Goal: Task Accomplishment & Management: Use online tool/utility

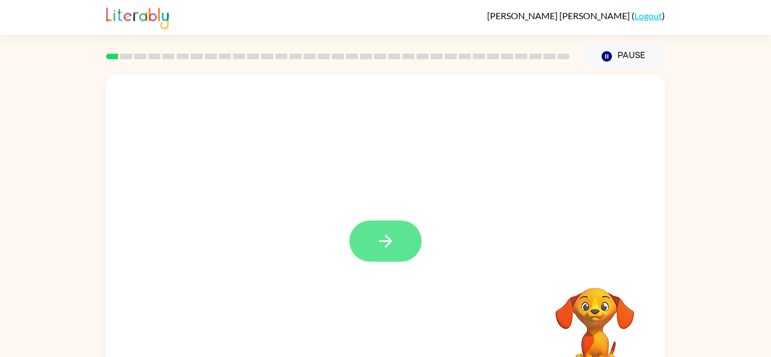
click at [394, 235] on icon "button" at bounding box center [386, 241] width 20 height 20
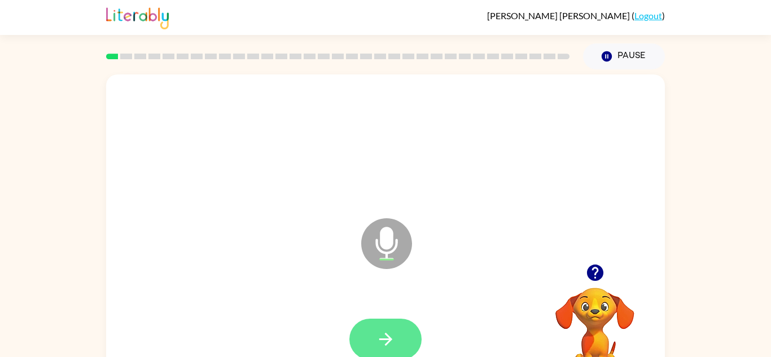
click at [390, 340] on icon "button" at bounding box center [385, 339] width 13 height 13
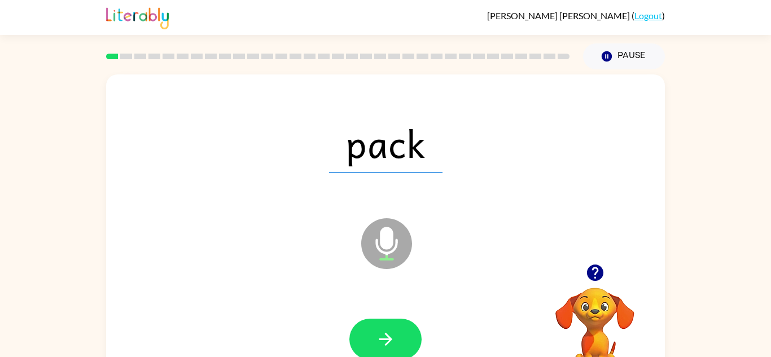
click at [390, 340] on icon "button" at bounding box center [385, 339] width 13 height 13
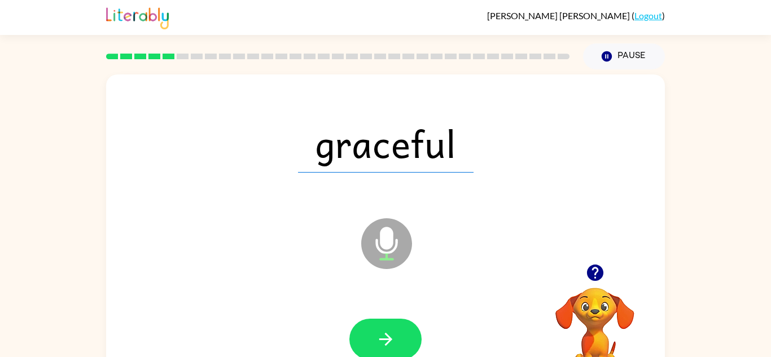
click at [390, 340] on icon "button" at bounding box center [385, 339] width 13 height 13
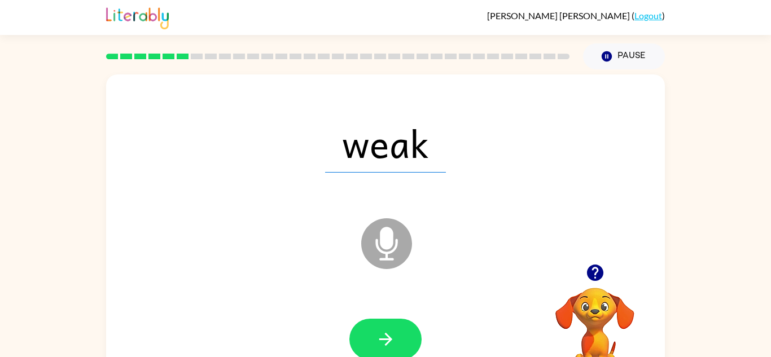
click at [390, 340] on icon "button" at bounding box center [385, 339] width 13 height 13
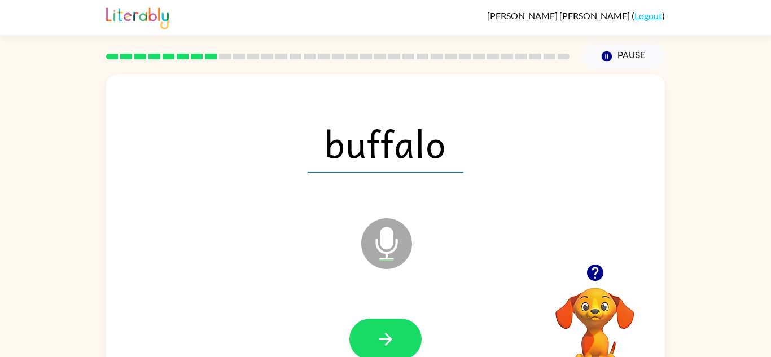
click at [390, 340] on icon "button" at bounding box center [385, 339] width 13 height 13
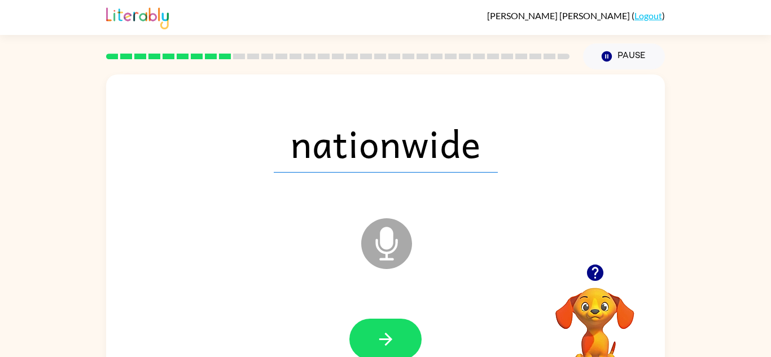
click at [390, 340] on icon "button" at bounding box center [385, 339] width 13 height 13
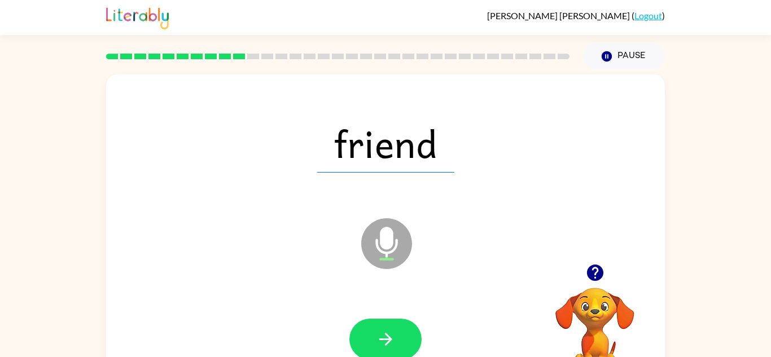
click at [390, 340] on icon "button" at bounding box center [385, 339] width 13 height 13
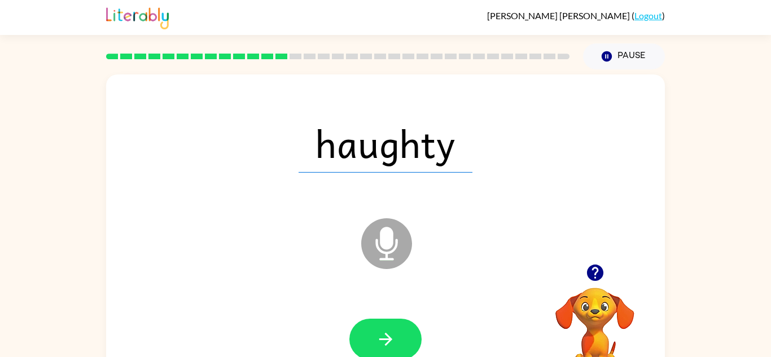
click at [390, 340] on icon "button" at bounding box center [385, 339] width 13 height 13
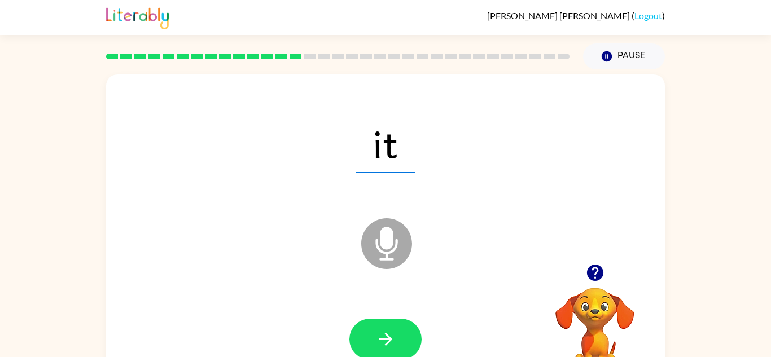
click at [390, 340] on icon "button" at bounding box center [385, 339] width 13 height 13
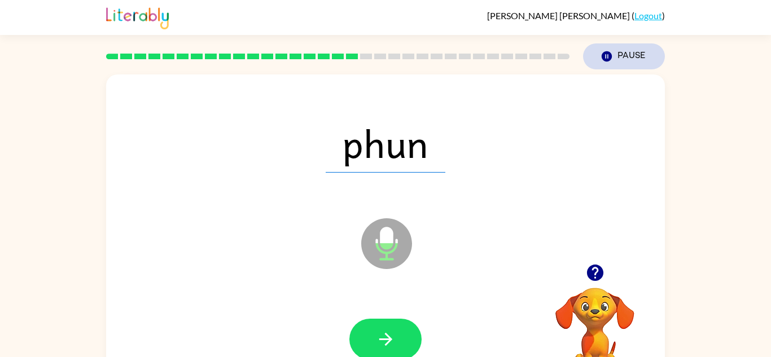
click at [615, 52] on button "Pause Pause" at bounding box center [624, 56] width 82 height 26
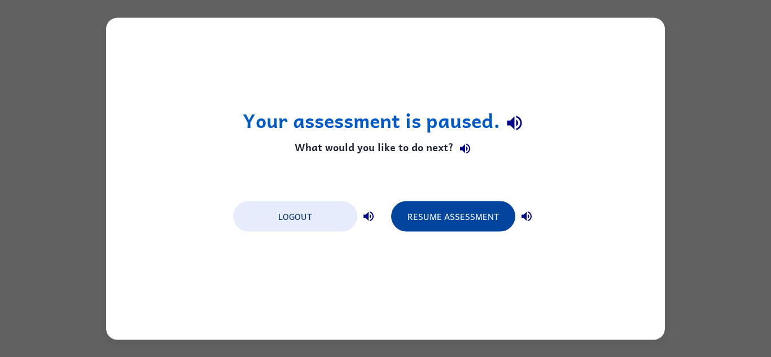
click at [464, 212] on button "Resume Assessment" at bounding box center [453, 216] width 124 height 30
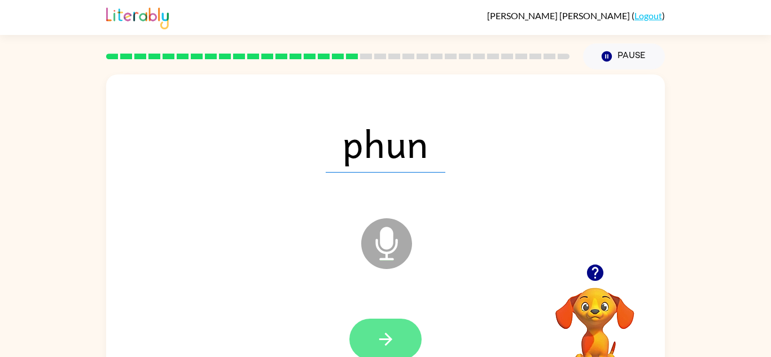
click at [388, 342] on icon "button" at bounding box center [385, 339] width 13 height 13
click at [379, 328] on button "button" at bounding box center [385, 339] width 72 height 41
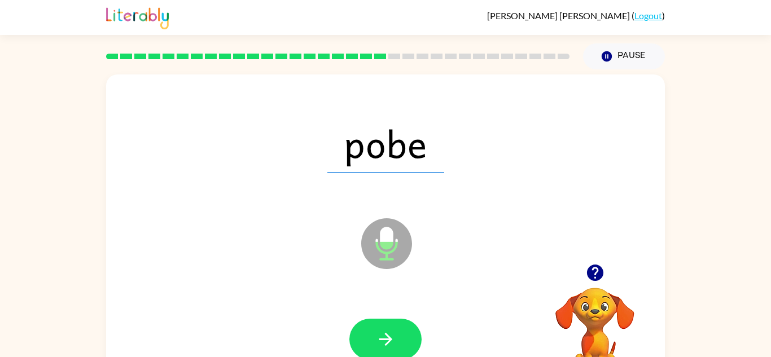
click at [379, 328] on button "button" at bounding box center [385, 339] width 72 height 41
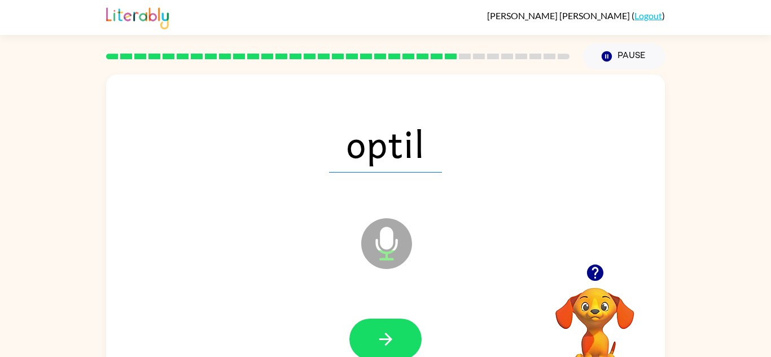
click at [379, 328] on button "button" at bounding box center [385, 339] width 72 height 41
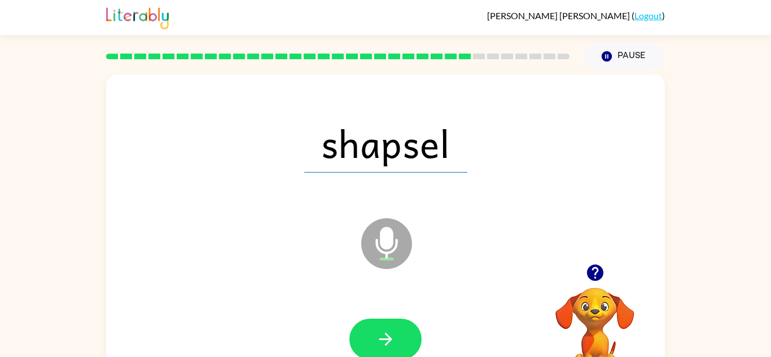
click at [379, 328] on button "button" at bounding box center [385, 339] width 72 height 41
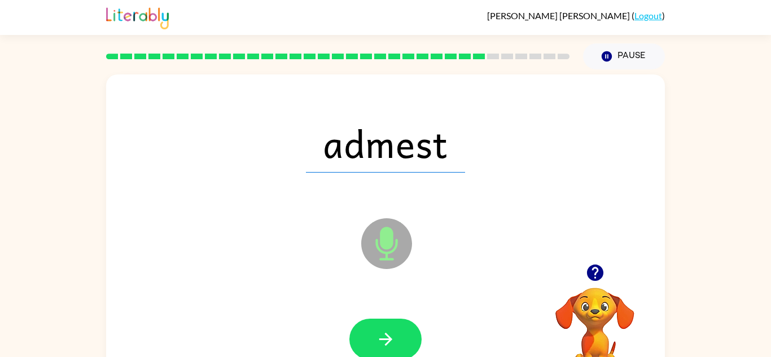
click at [379, 328] on button "button" at bounding box center [385, 339] width 72 height 41
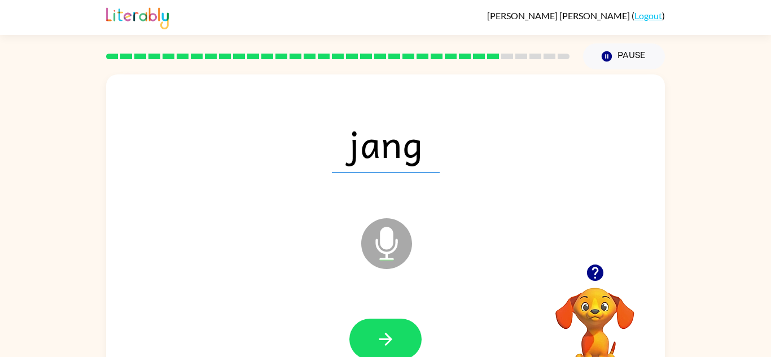
click at [379, 328] on button "button" at bounding box center [385, 339] width 72 height 41
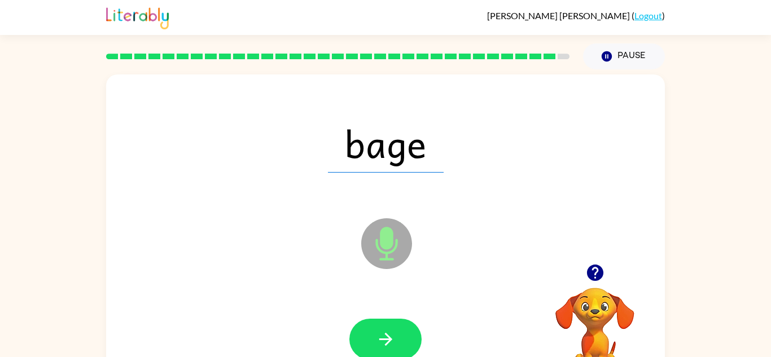
click at [379, 328] on button "button" at bounding box center [385, 339] width 72 height 41
